Goal: Submit feedback/report problem

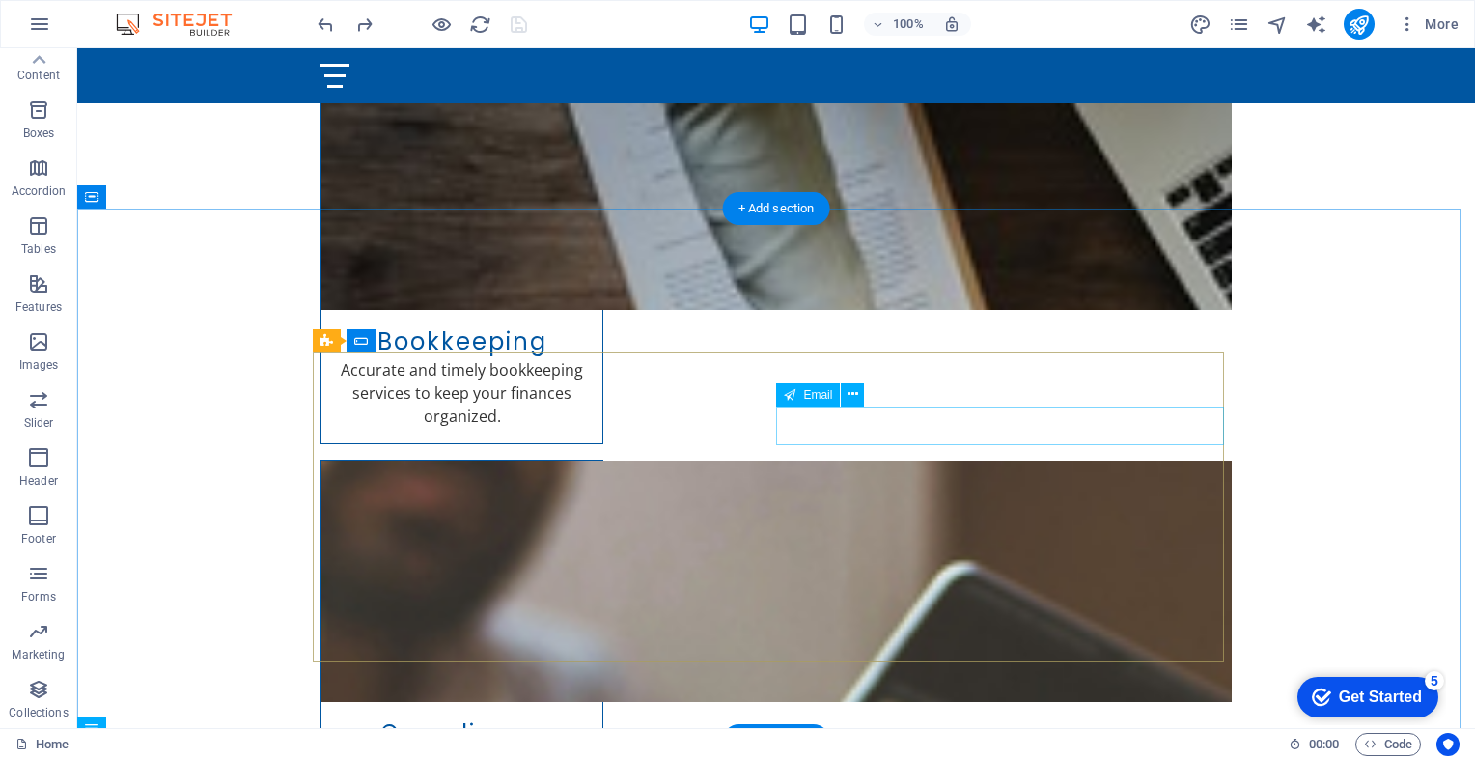
scroll to position [1552, 0]
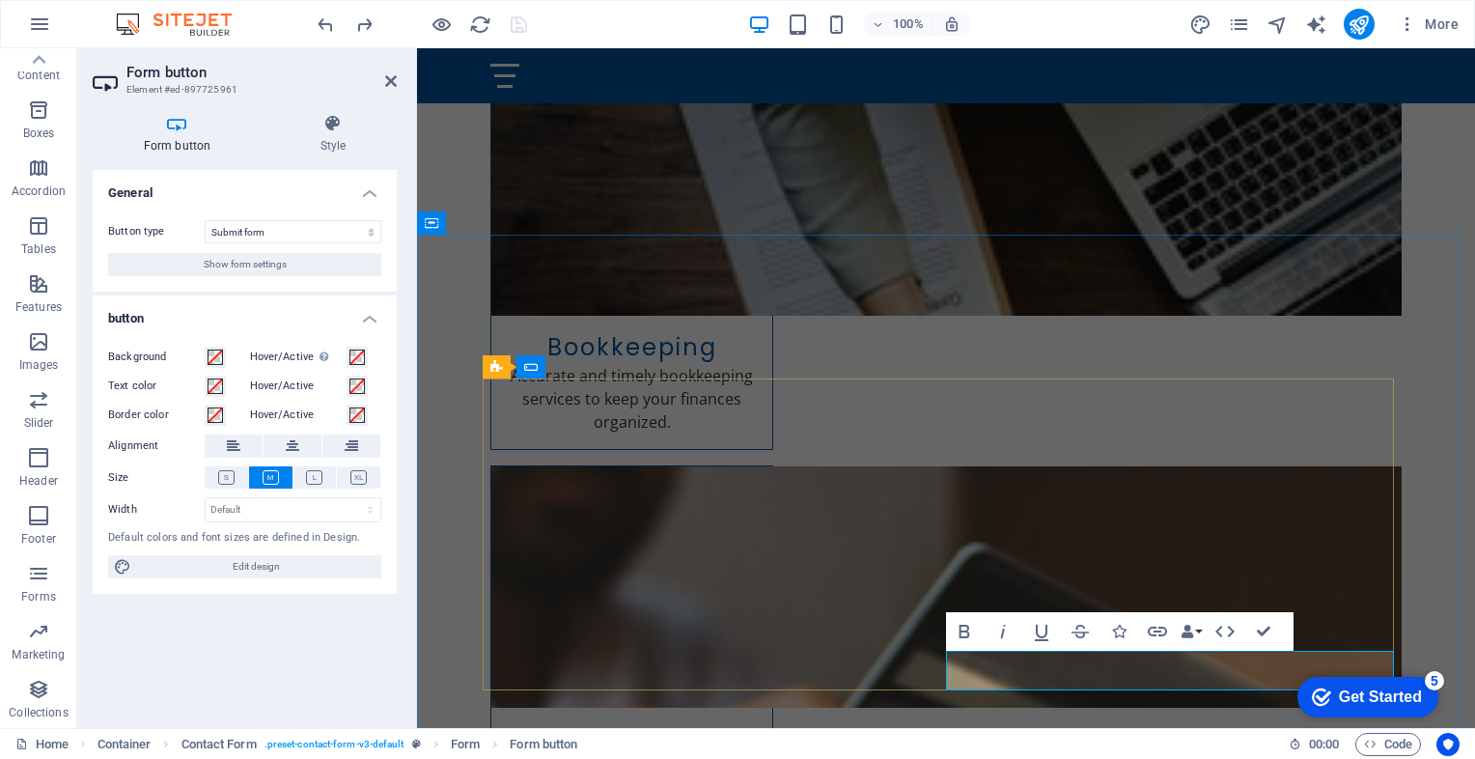
type button "Submit"
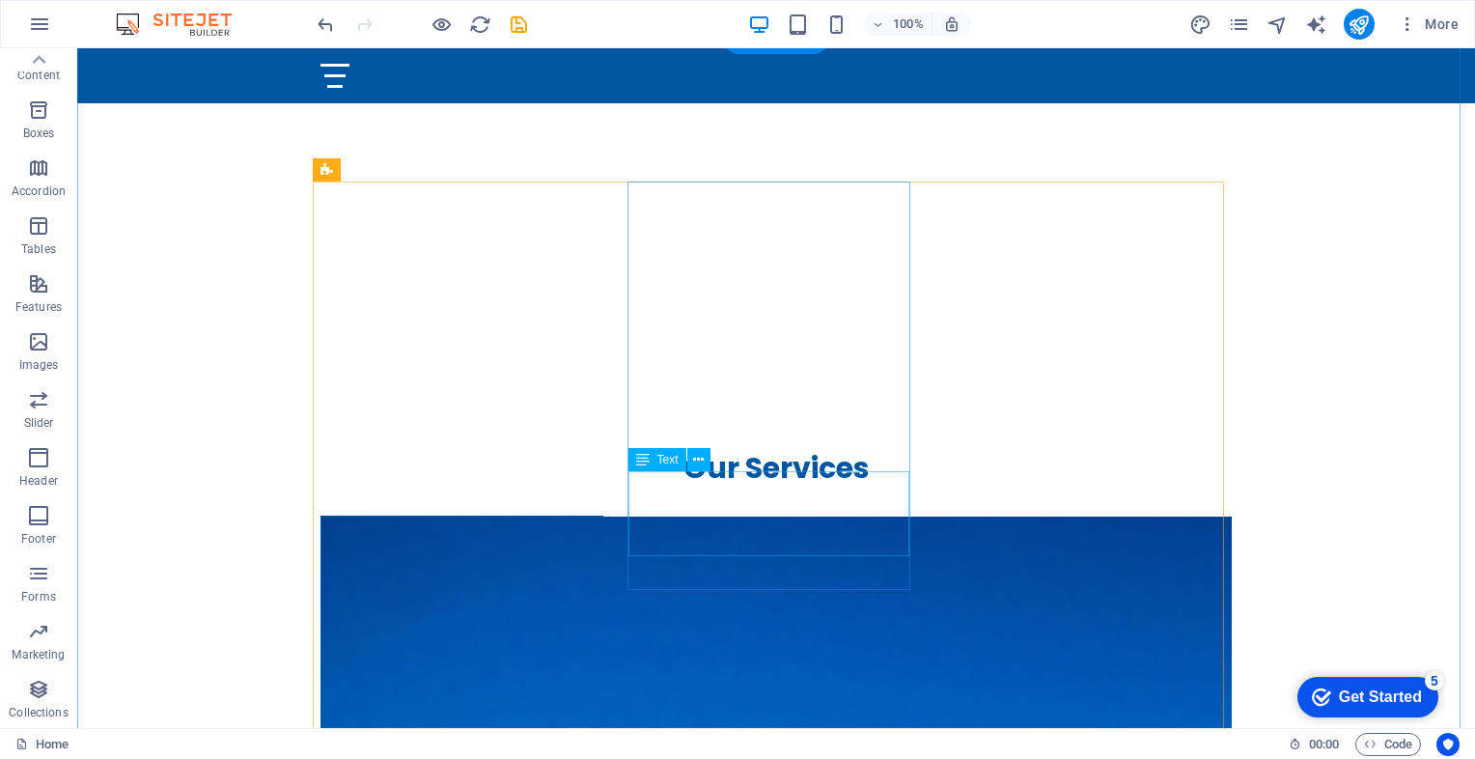
scroll to position [691, 0]
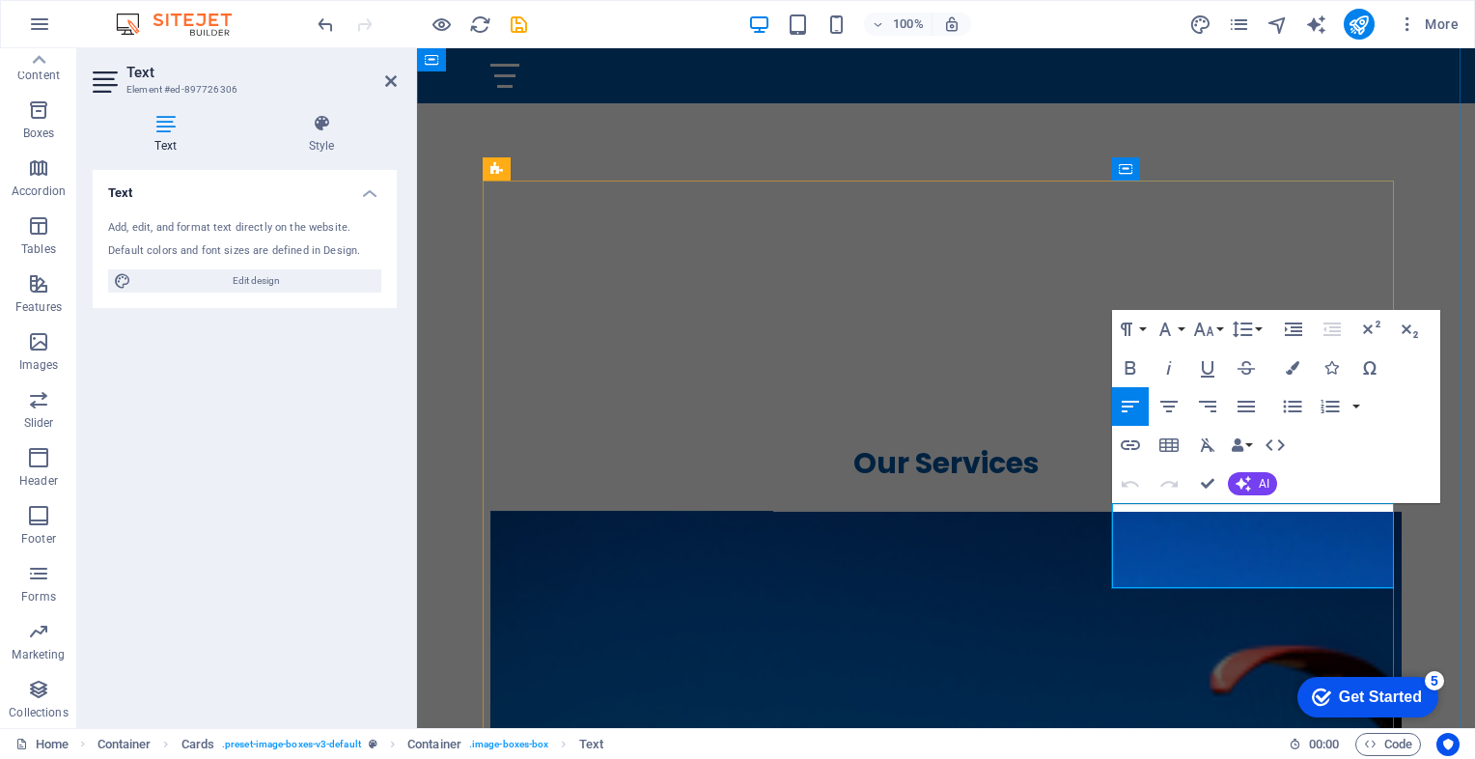
drag, startPoint x: 1226, startPoint y: 563, endPoint x: 1127, endPoint y: 568, distance: 98.6
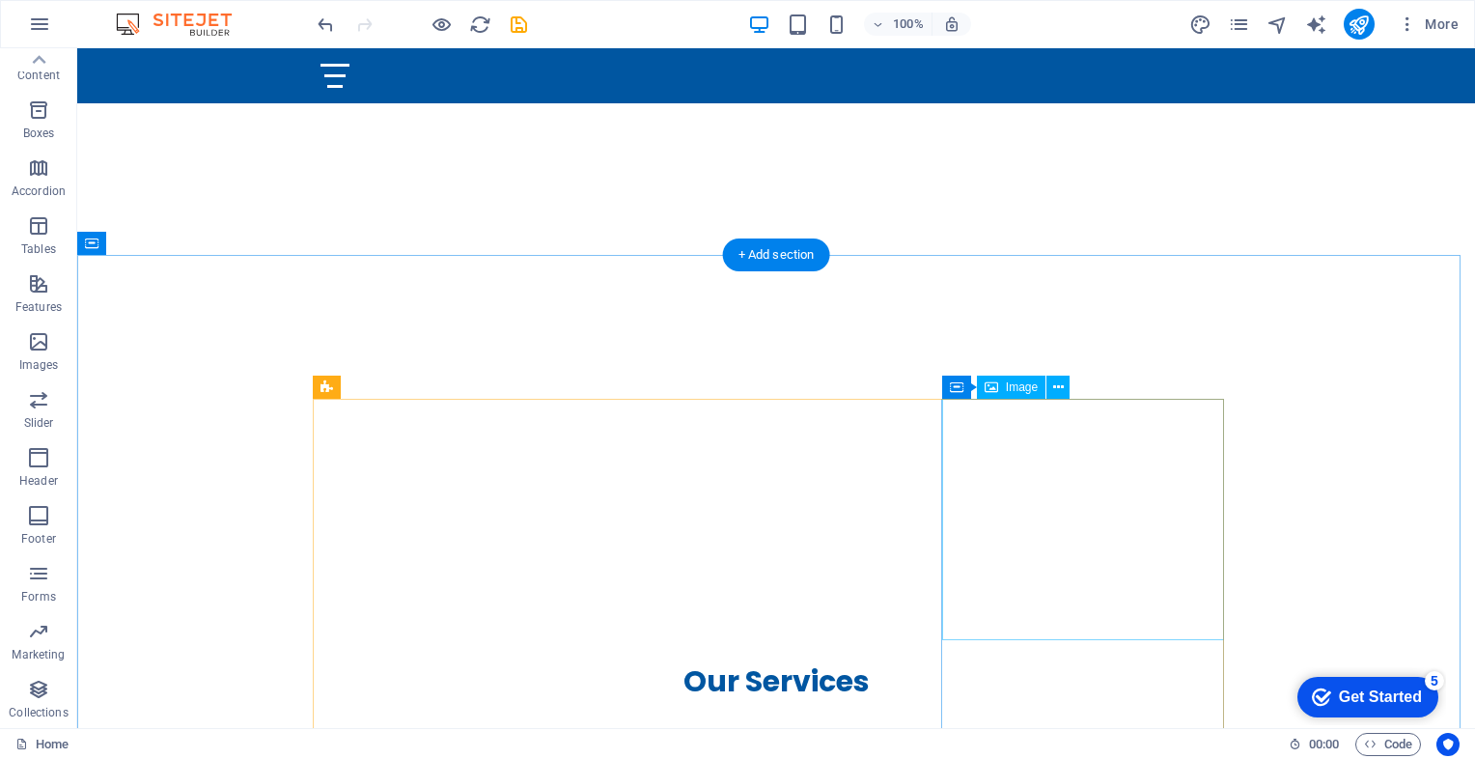
scroll to position [475, 0]
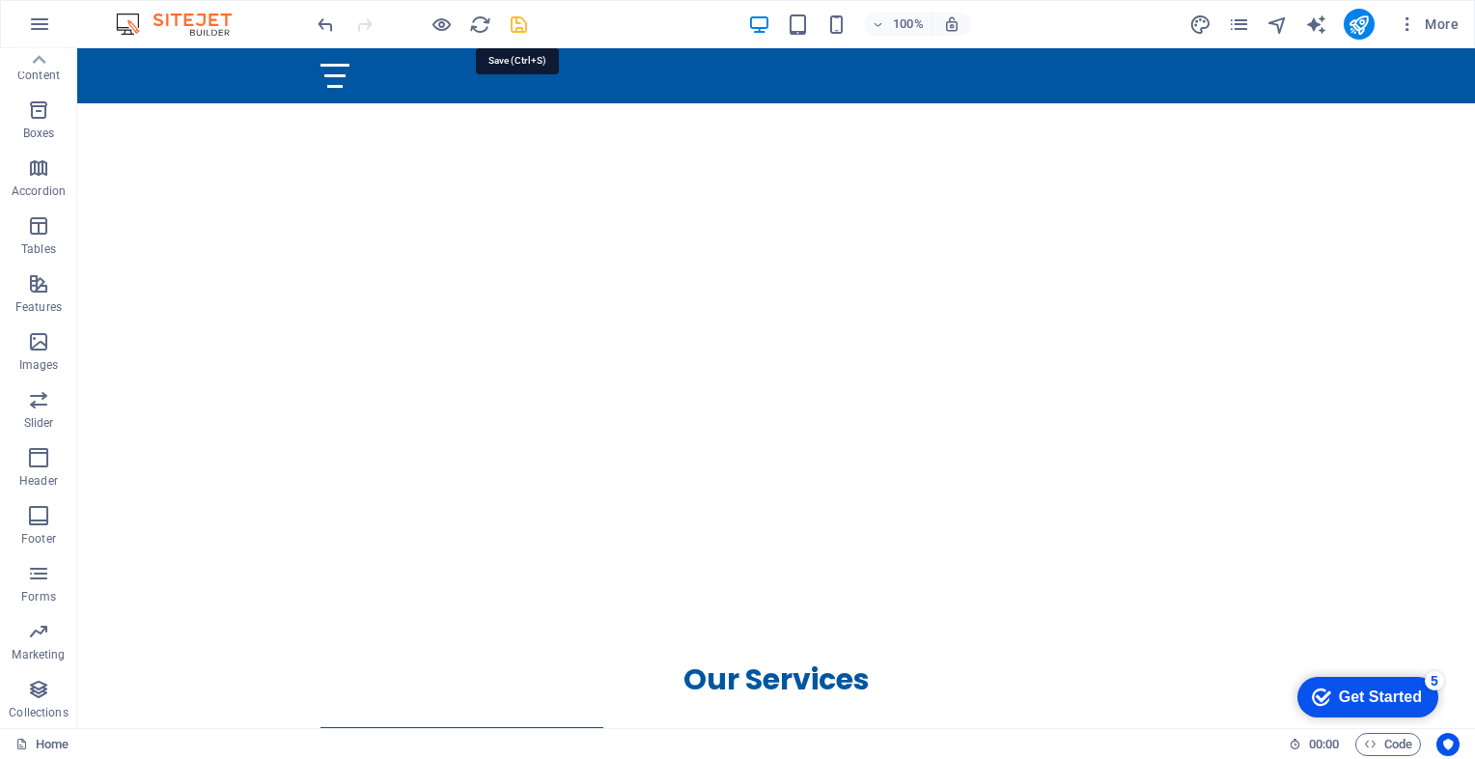
click at [513, 23] on icon "save" at bounding box center [519, 25] width 22 height 22
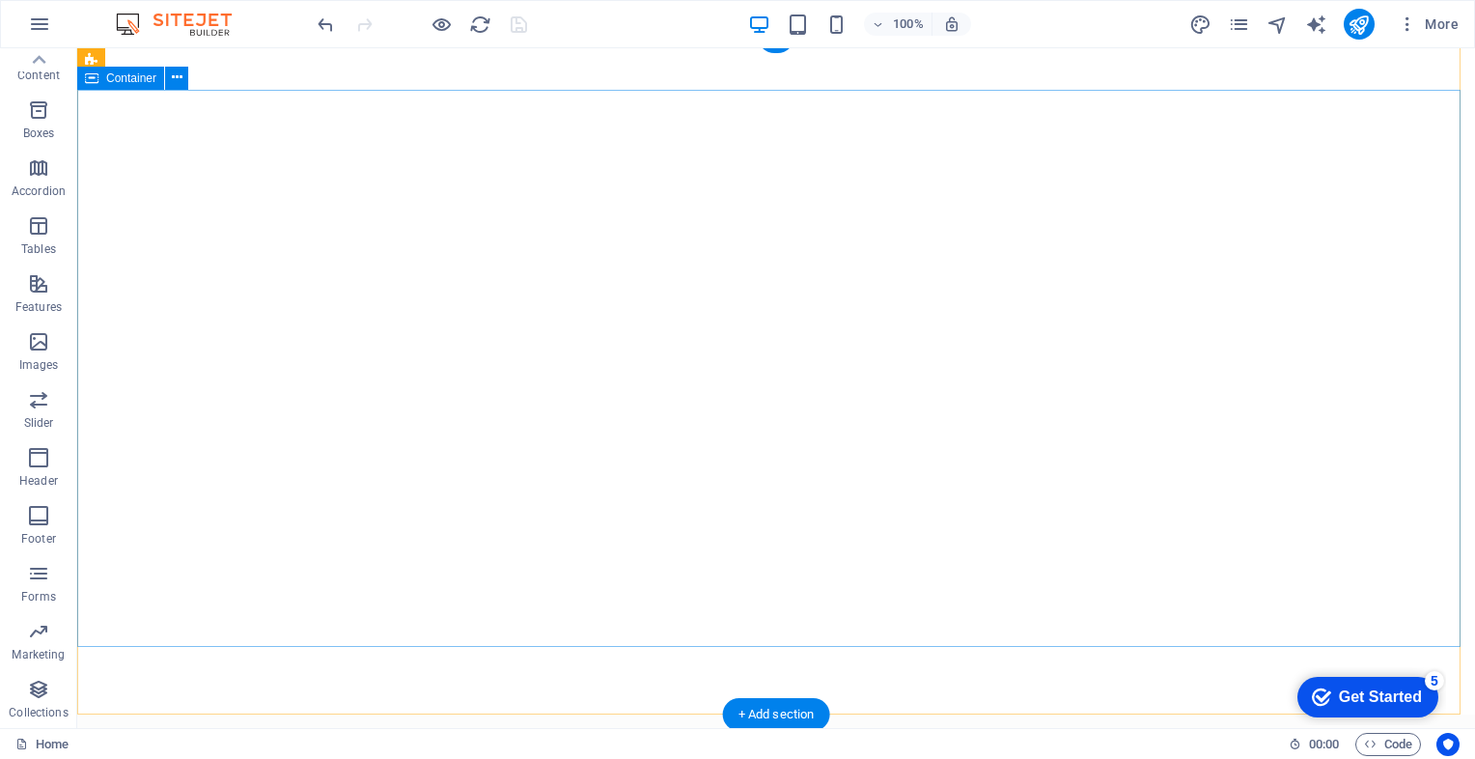
scroll to position [0, 0]
